Goal: Task Accomplishment & Management: Manage account settings

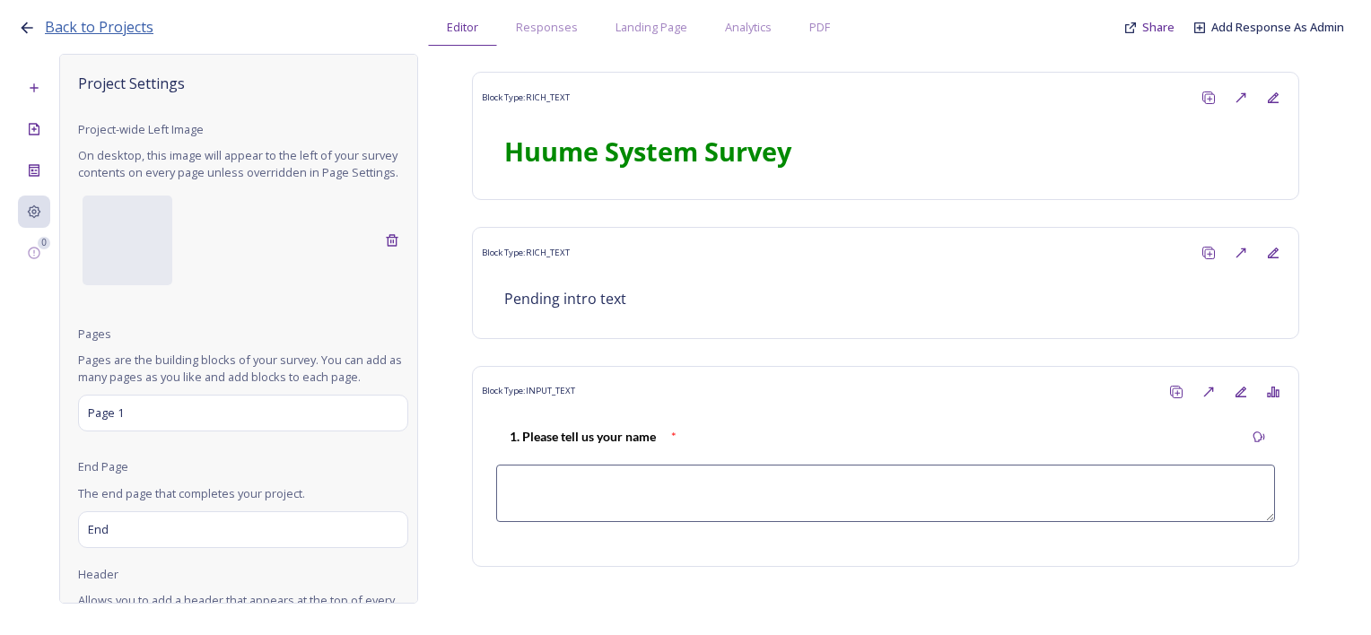
click at [111, 26] on span "Back to Projects" at bounding box center [99, 27] width 109 height 20
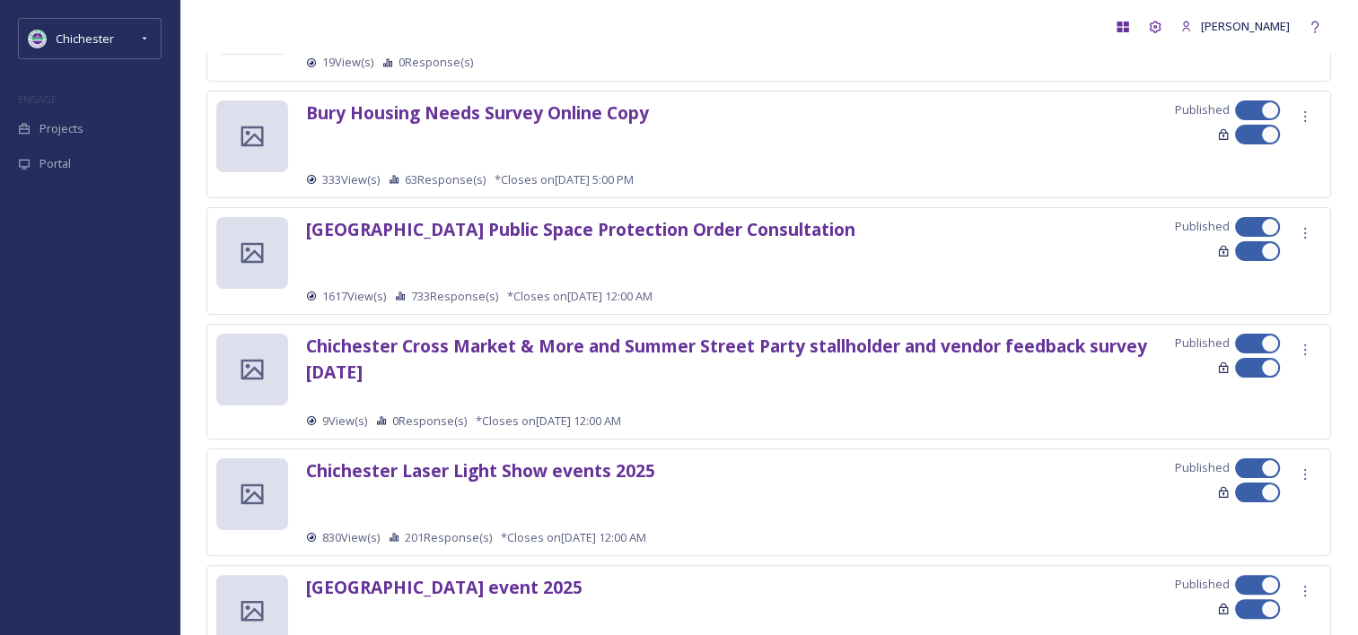
scroll to position [291, 0]
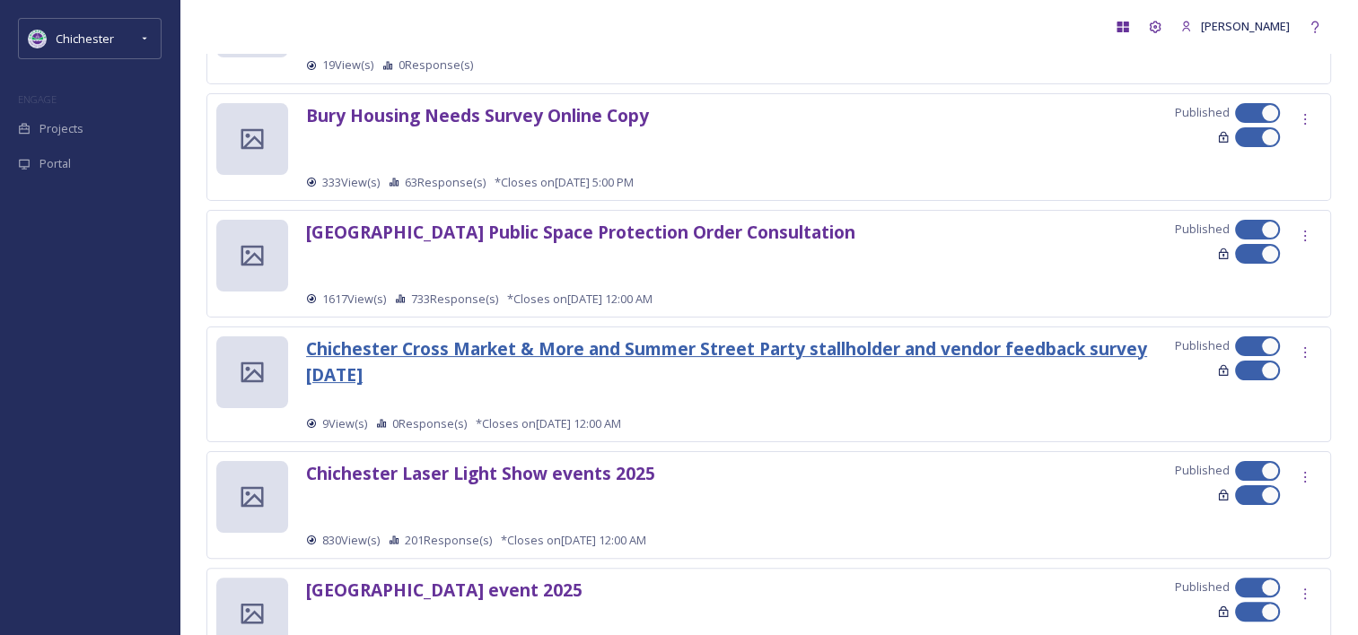
click at [697, 349] on strong "Chichester Cross Market & More and Summer Street Party stallholder and vendor f…" at bounding box center [726, 362] width 841 height 50
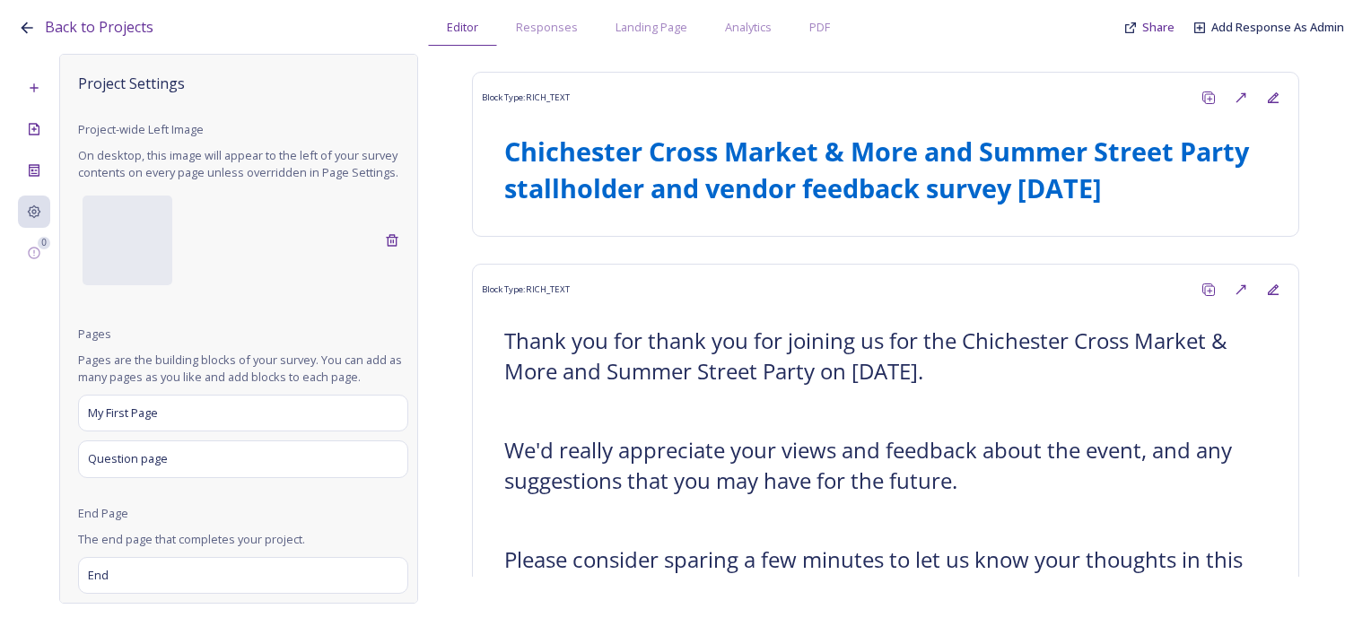
click at [547, 46] on div "Back to Projects Editor Responses Landing Page Analytics PDF Share Add Response…" at bounding box center [685, 317] width 1371 height 635
click at [550, 41] on div "Responses" at bounding box center [547, 27] width 100 height 37
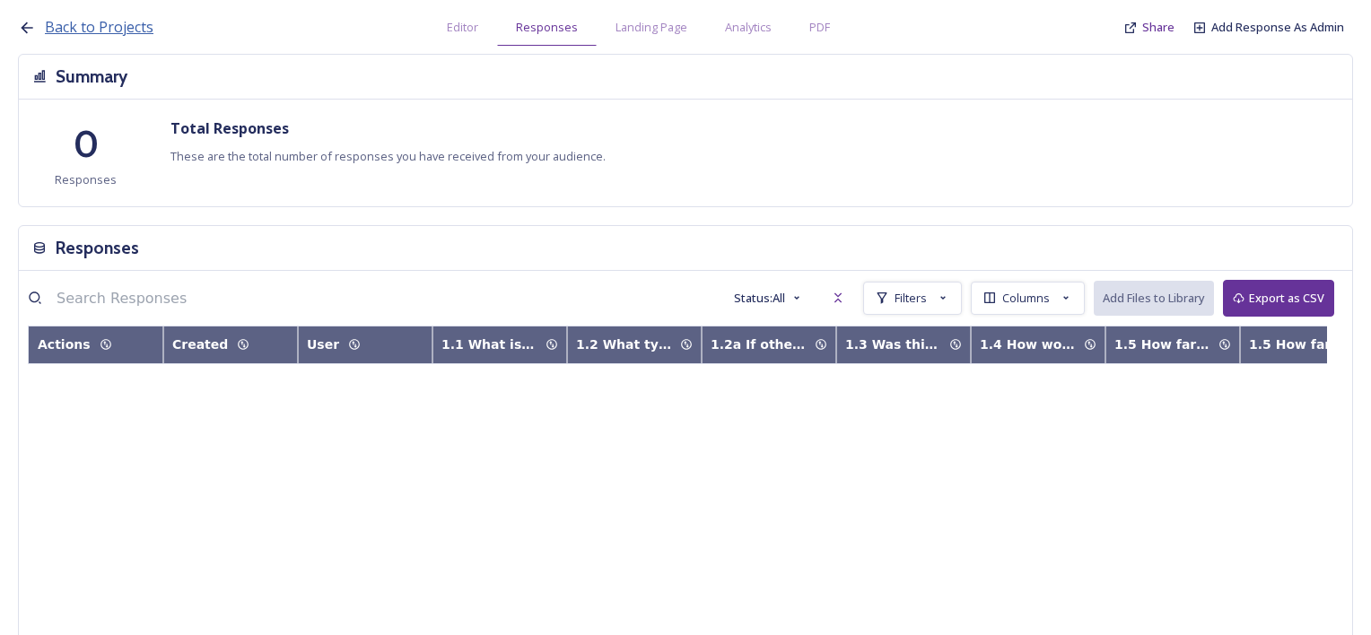
click at [130, 27] on span "Back to Projects" at bounding box center [99, 27] width 109 height 20
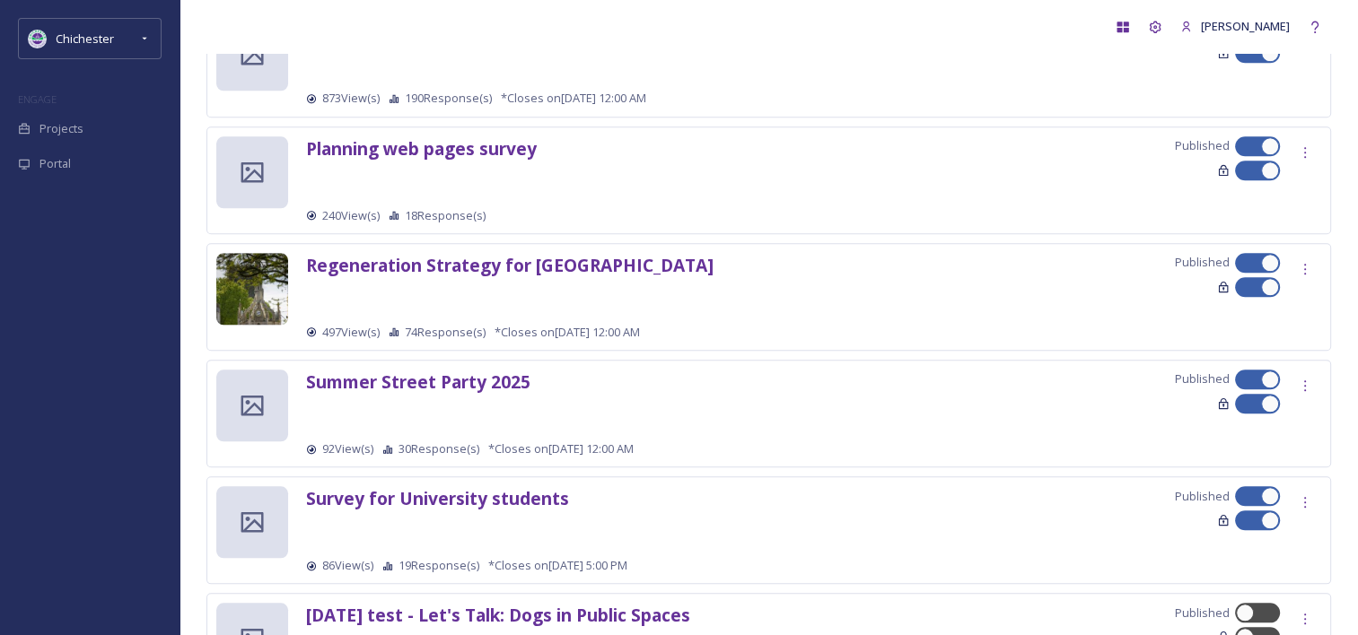
scroll to position [1812, 0]
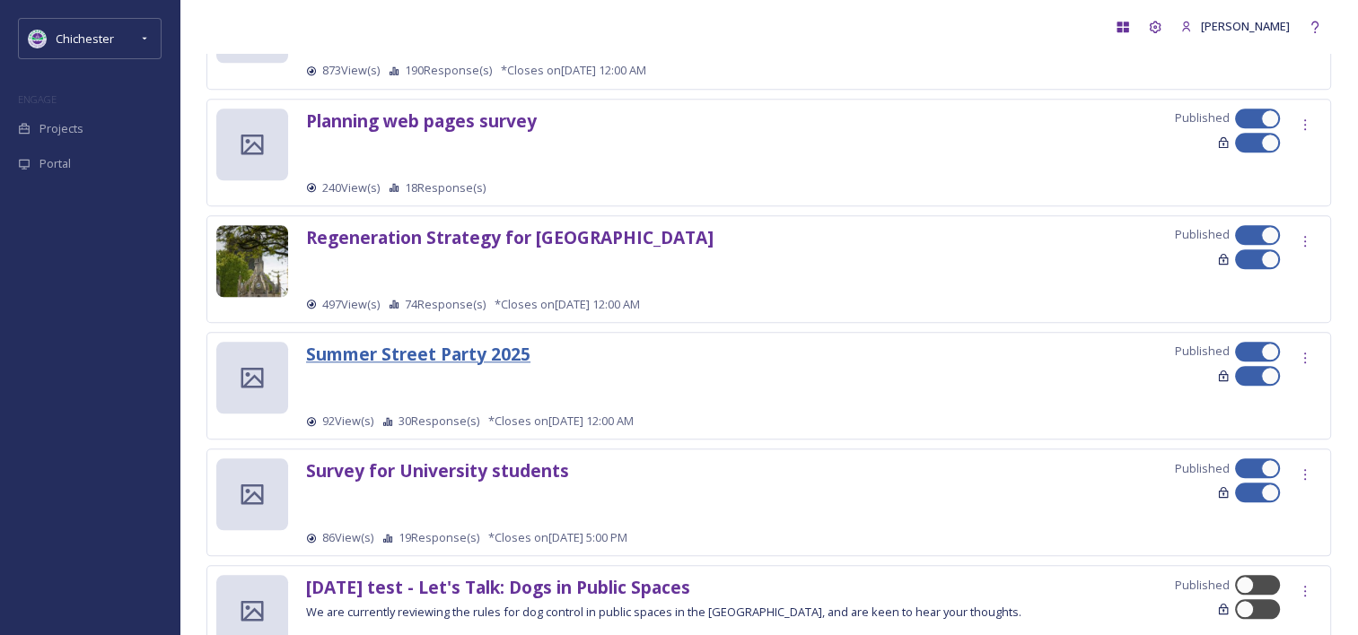
click at [465, 354] on strong "Summer Street Party 2025" at bounding box center [418, 354] width 224 height 24
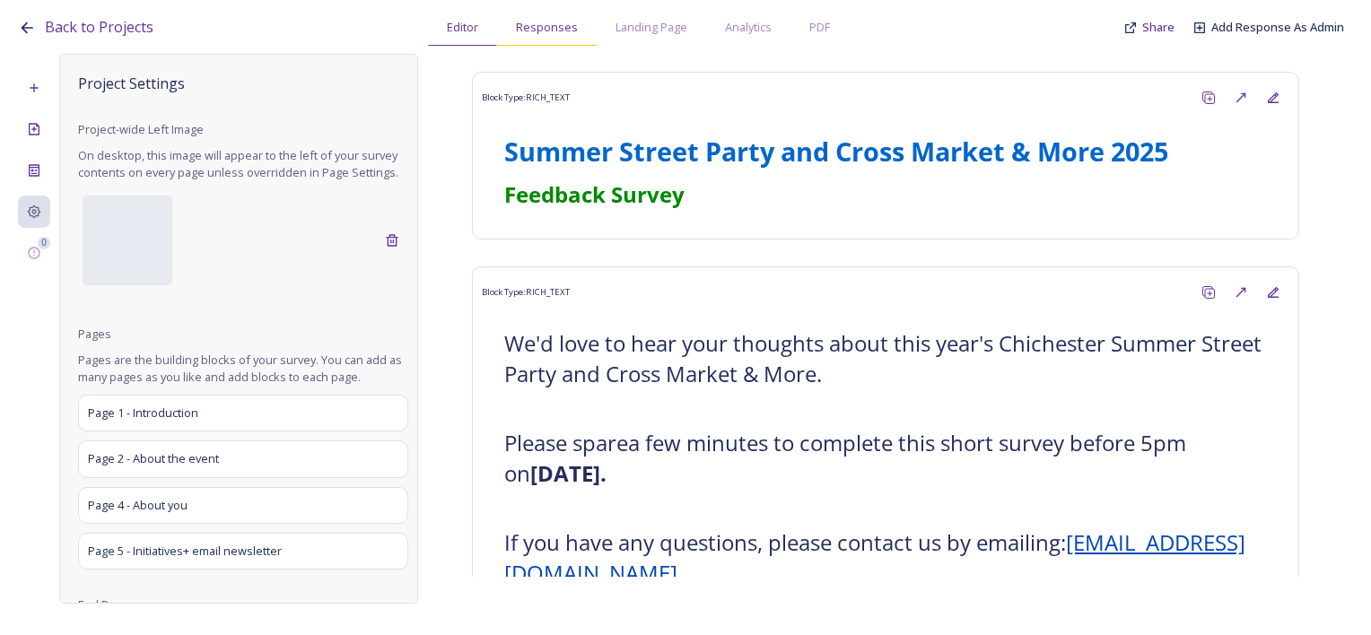
click at [514, 36] on div "Responses" at bounding box center [547, 27] width 100 height 37
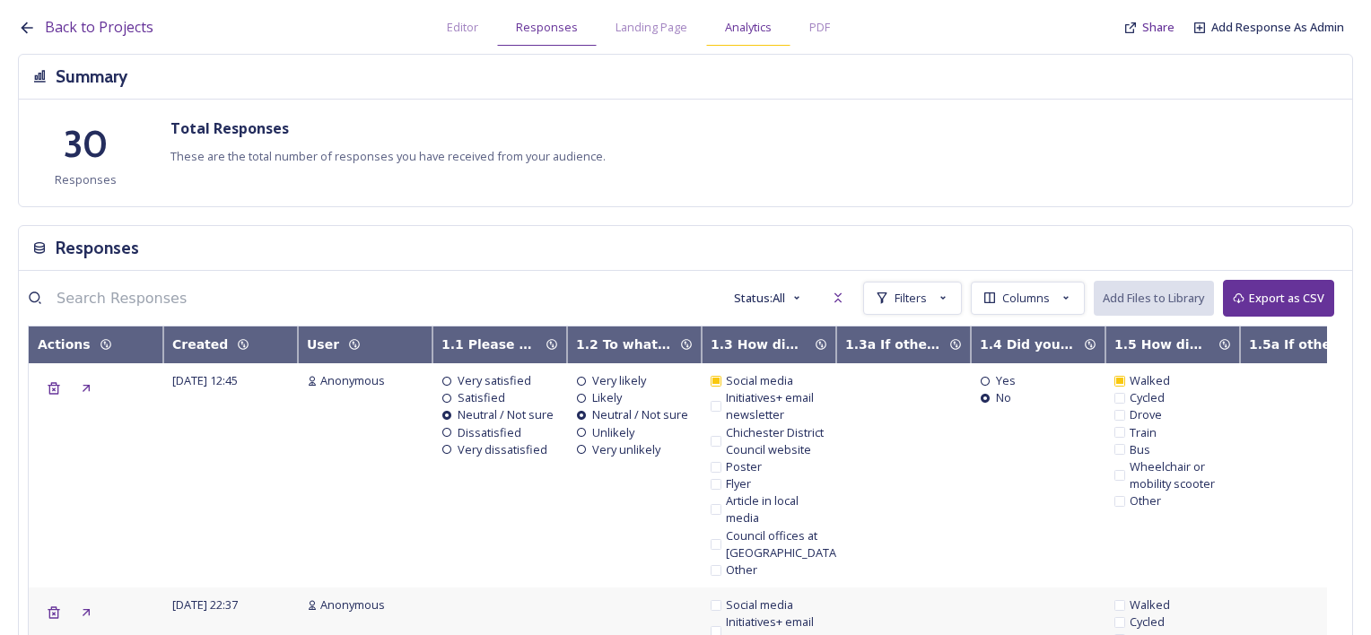
click at [736, 23] on span "Analytics" at bounding box center [748, 27] width 47 height 17
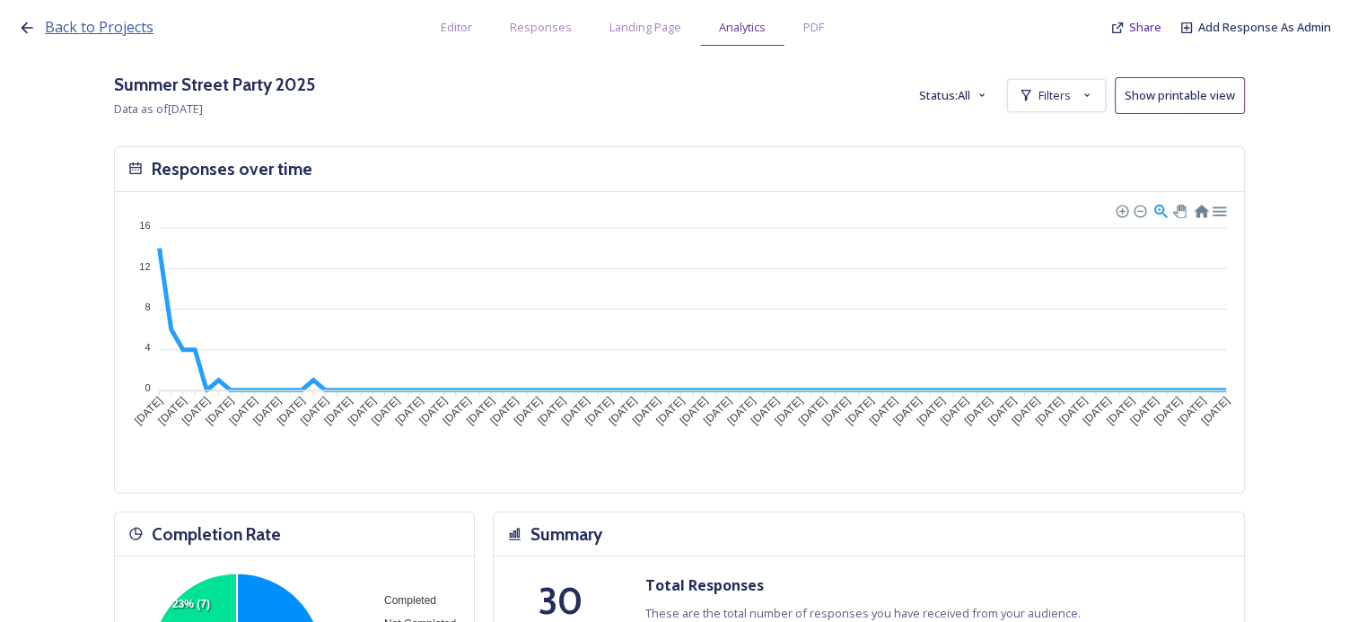
click at [110, 27] on span "Back to Projects" at bounding box center [99, 27] width 109 height 20
